Goal: Leave review/rating

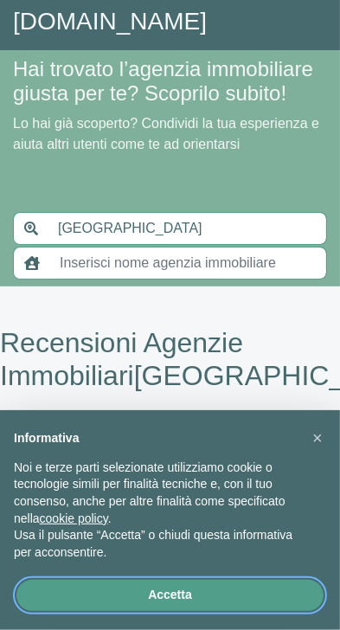
click at [189, 595] on button "Accetta" at bounding box center [169, 595] width 307 height 31
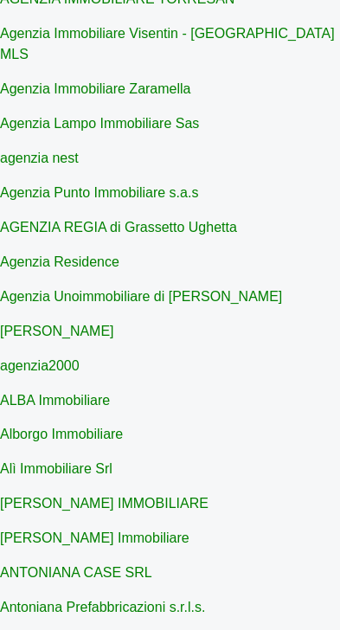
scroll to position [1671, 0]
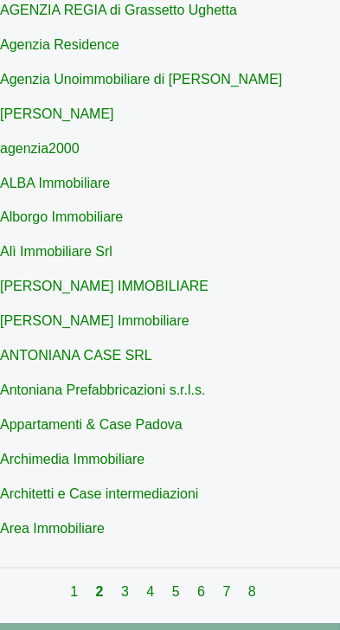
click at [185, 383] on link "Antoniana Prefabbricazioni s.r.l.s." at bounding box center [102, 390] width 205 height 15
type input "Antoniana Prefabbricazioni s.r.l.s."
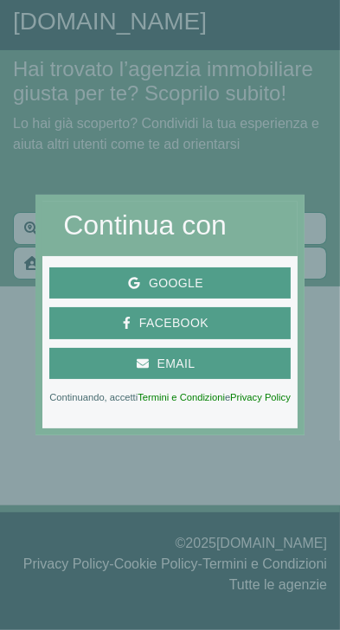
click at [234, 294] on span "Google" at bounding box center [170, 284] width 228 height 22
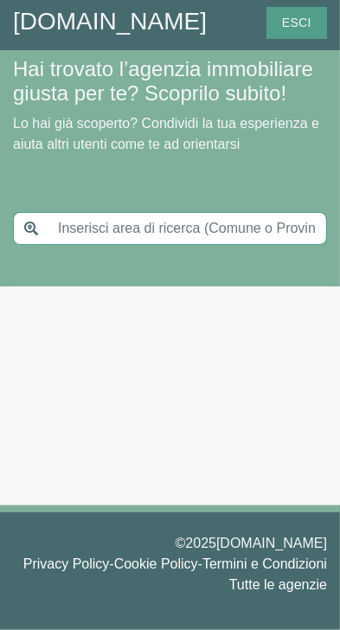
type input "[GEOGRAPHIC_DATA]"
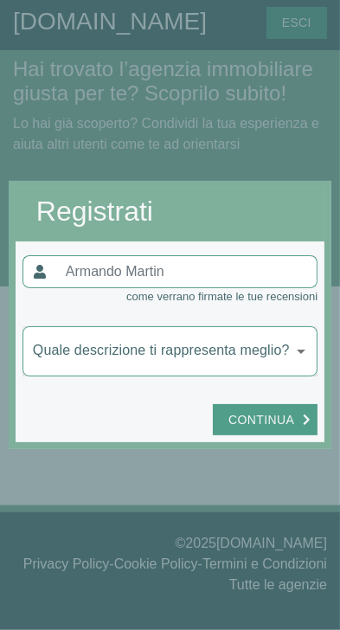
type input "Antoniana Prefabbricazioni s.r.l.s."
click at [256, 533] on div at bounding box center [170, 539] width 323 height 181
click at [267, 525] on div at bounding box center [170, 539] width 323 height 181
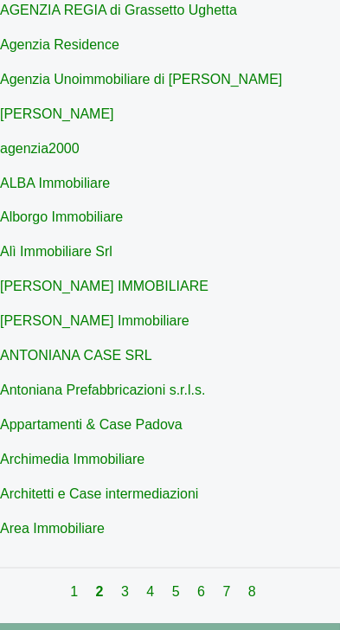
type input "[GEOGRAPHIC_DATA]"
